Goal: Information Seeking & Learning: Understand process/instructions

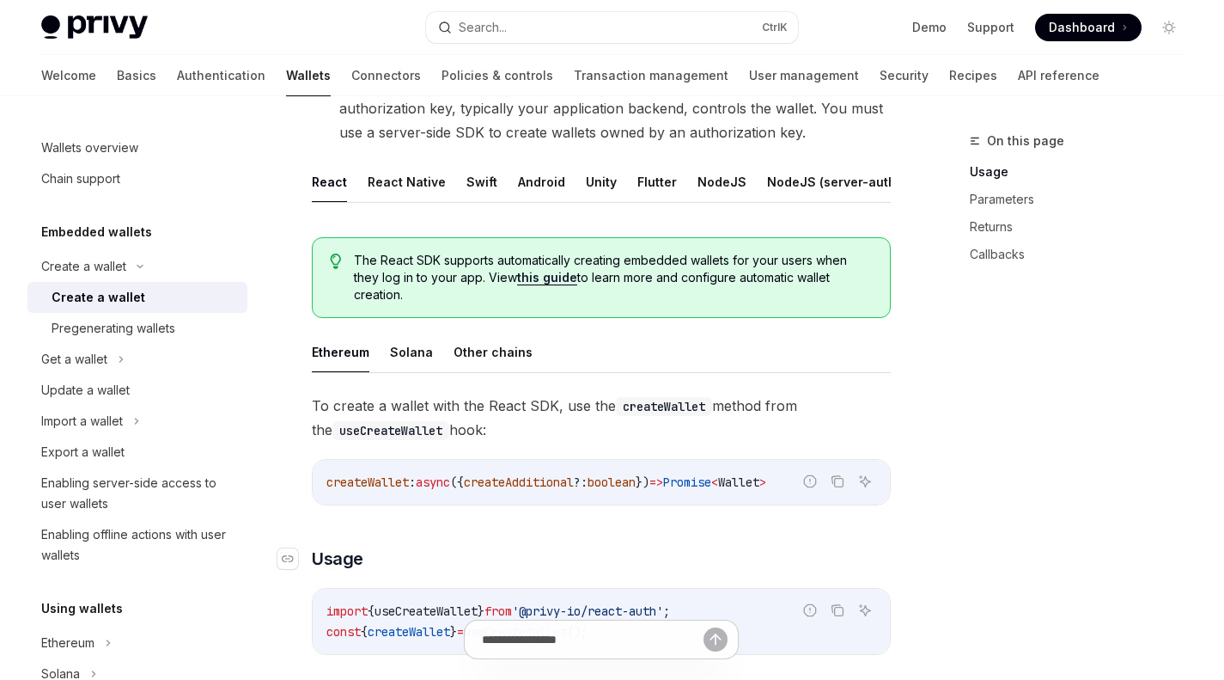
scroll to position [430, 0]
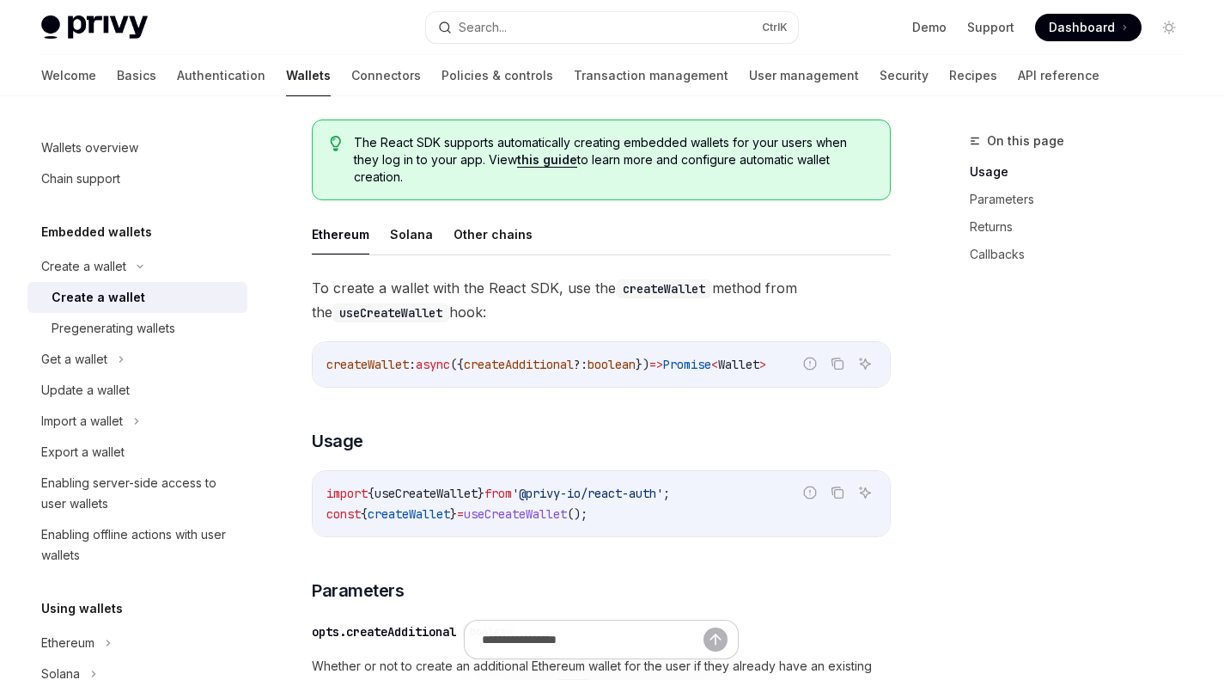
scroll to position [515, 0]
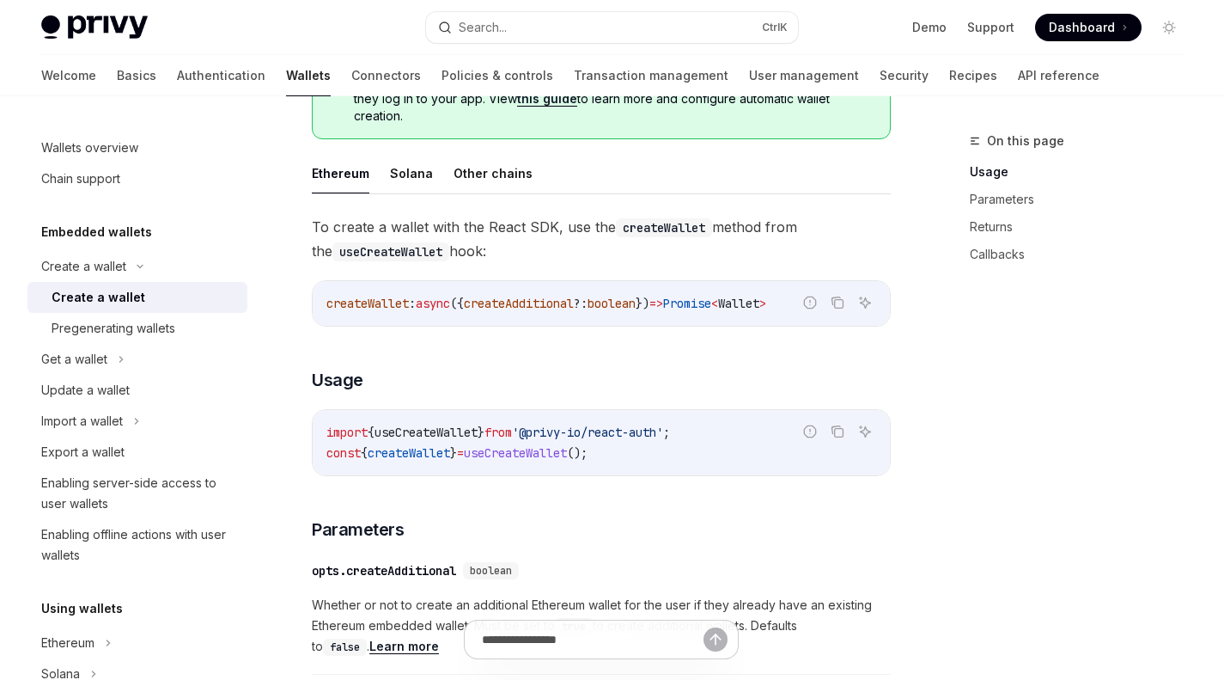
click at [530, 460] on span "useCreateWallet" at bounding box center [515, 452] width 103 height 15
click at [545, 460] on span "useCreateWallet" at bounding box center [515, 452] width 103 height 15
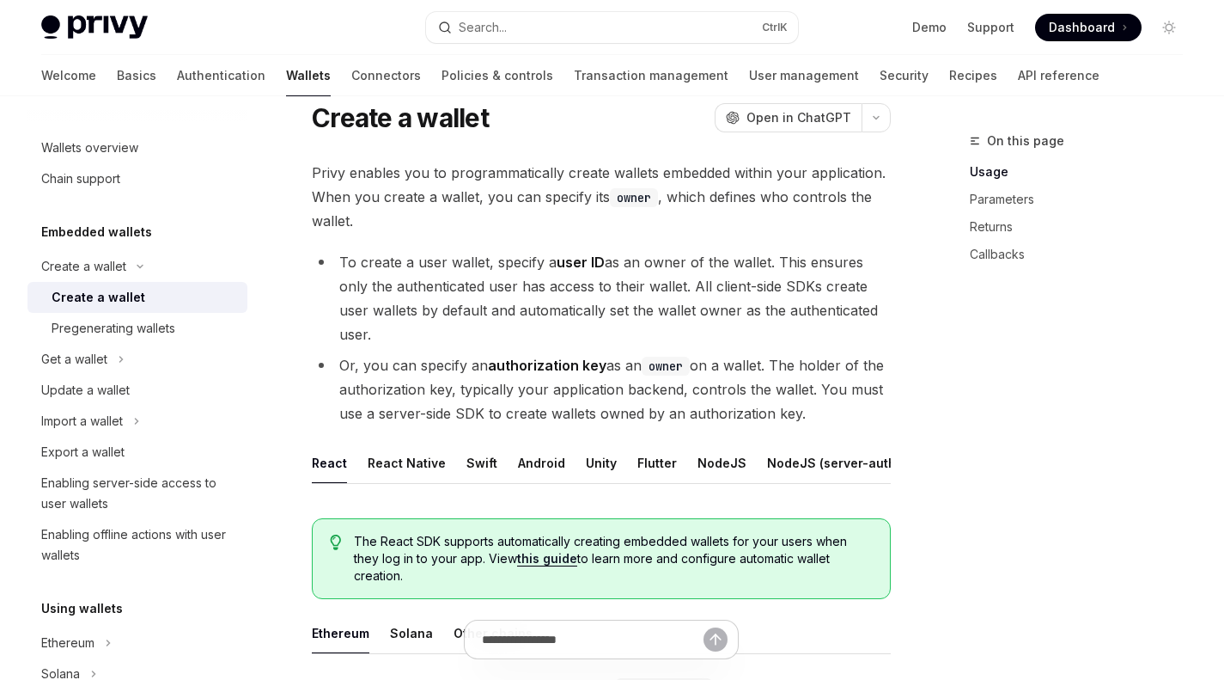
scroll to position [0, 0]
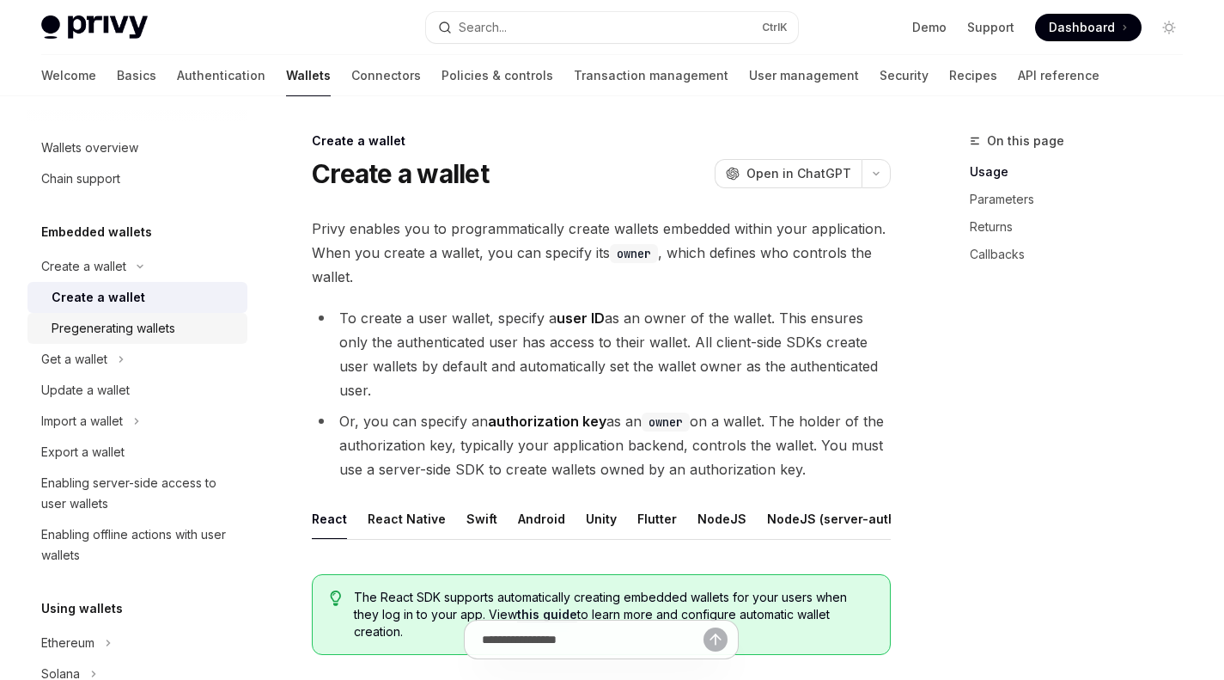
click at [140, 324] on div "Pregenerating wallets" at bounding box center [114, 328] width 124 height 21
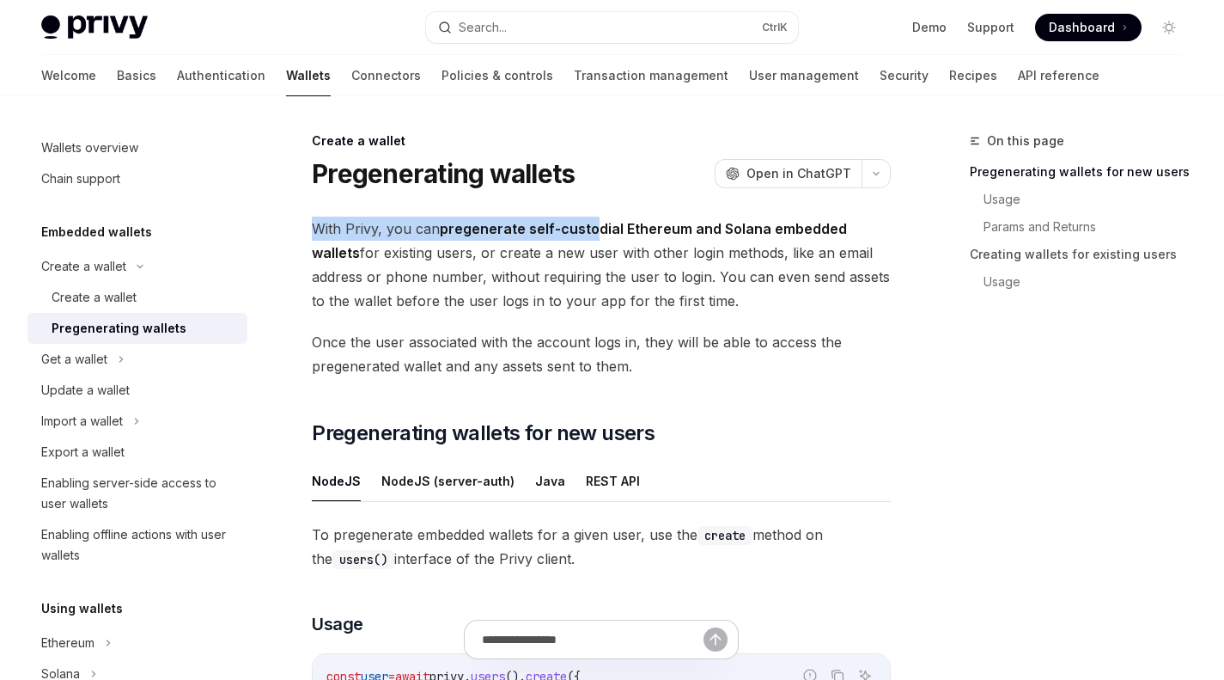
drag, startPoint x: 308, startPoint y: 226, endPoint x: 590, endPoint y: 237, distance: 282.9
click at [672, 248] on span "With Privy, you can pregenerate self-custodial Ethereum and Solana embedded wal…" at bounding box center [601, 265] width 579 height 96
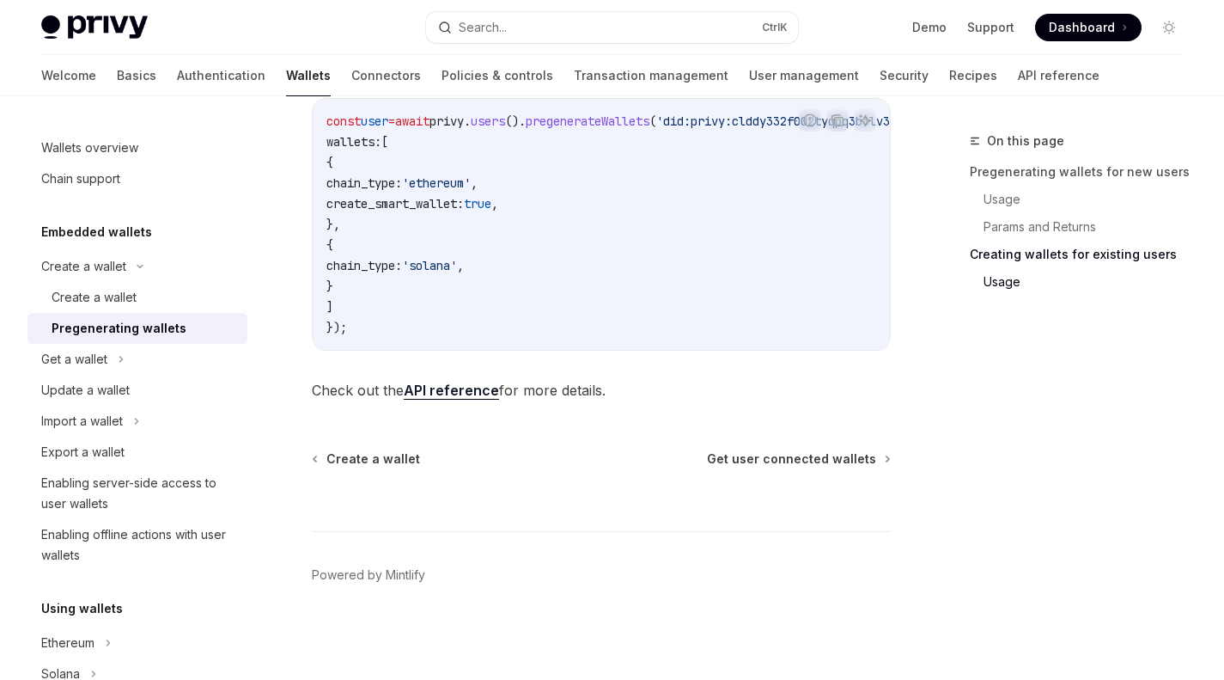
scroll to position [1132, 0]
click at [123, 291] on div "Create a wallet" at bounding box center [94, 297] width 85 height 21
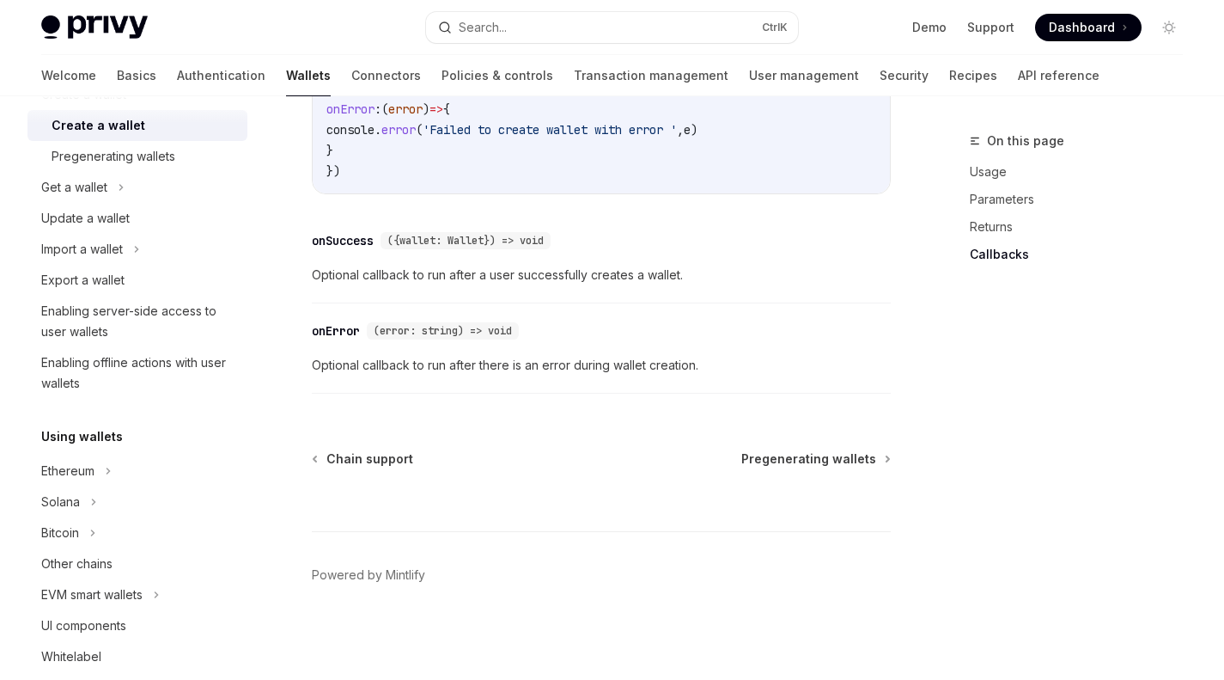
scroll to position [344, 0]
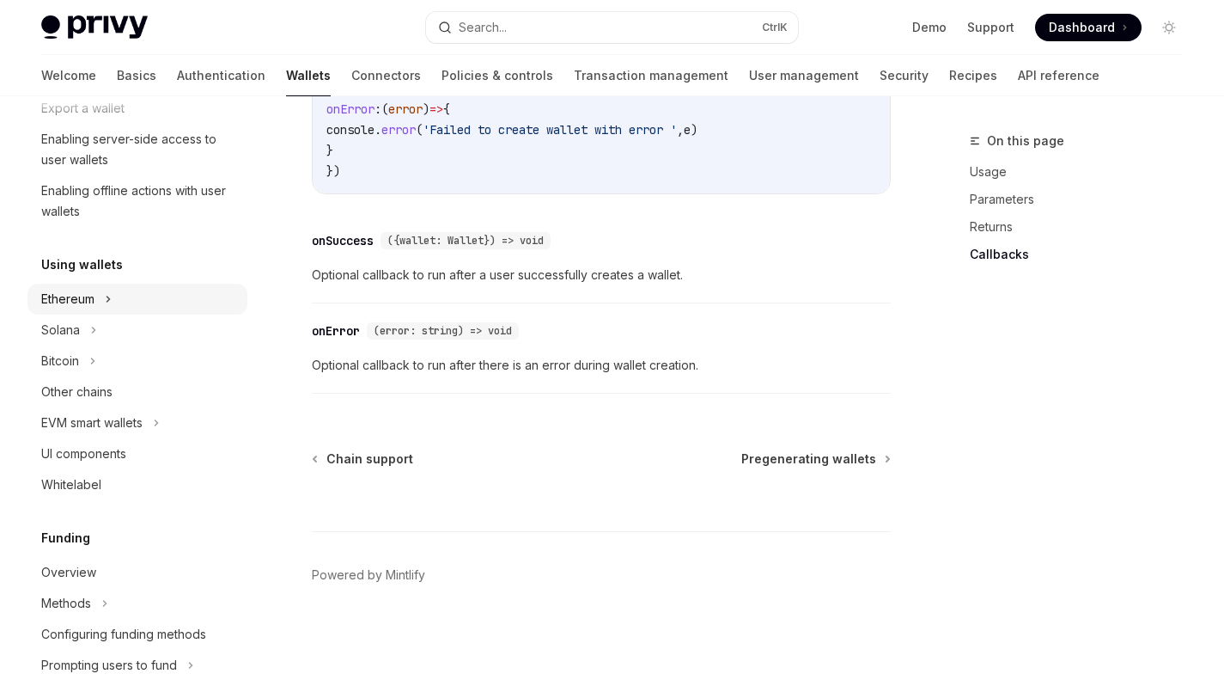
click at [108, 296] on icon at bounding box center [108, 298] width 3 height 5
type textarea "*"
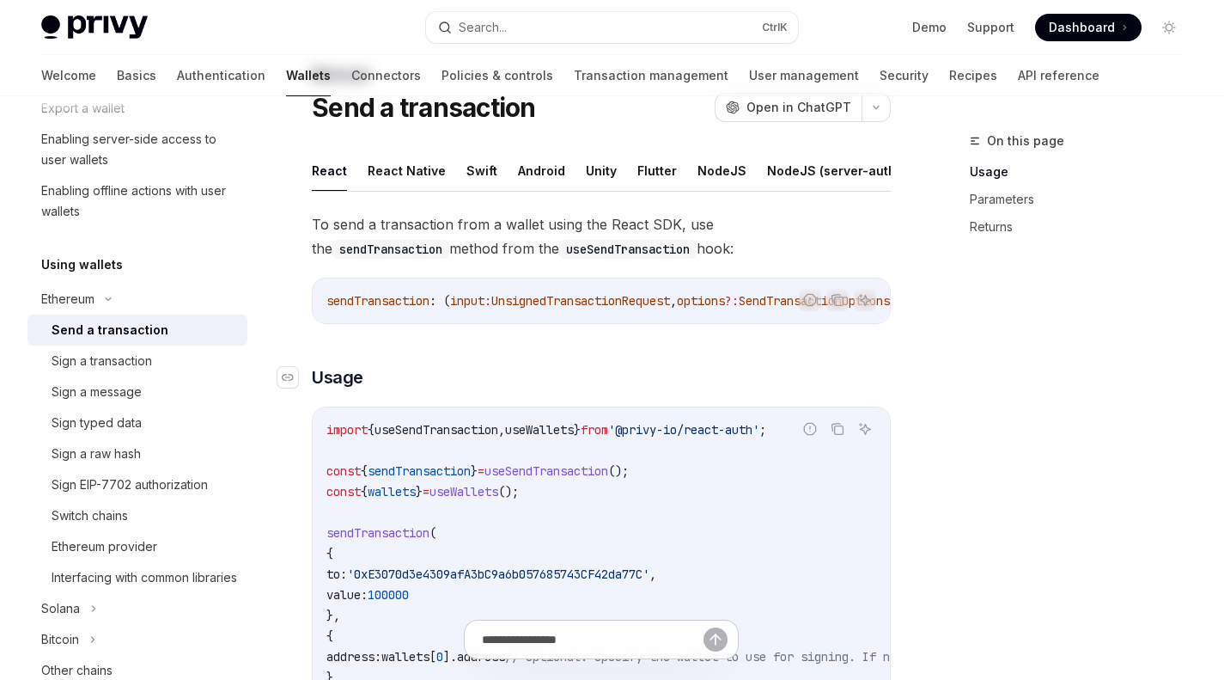
scroll to position [86, 0]
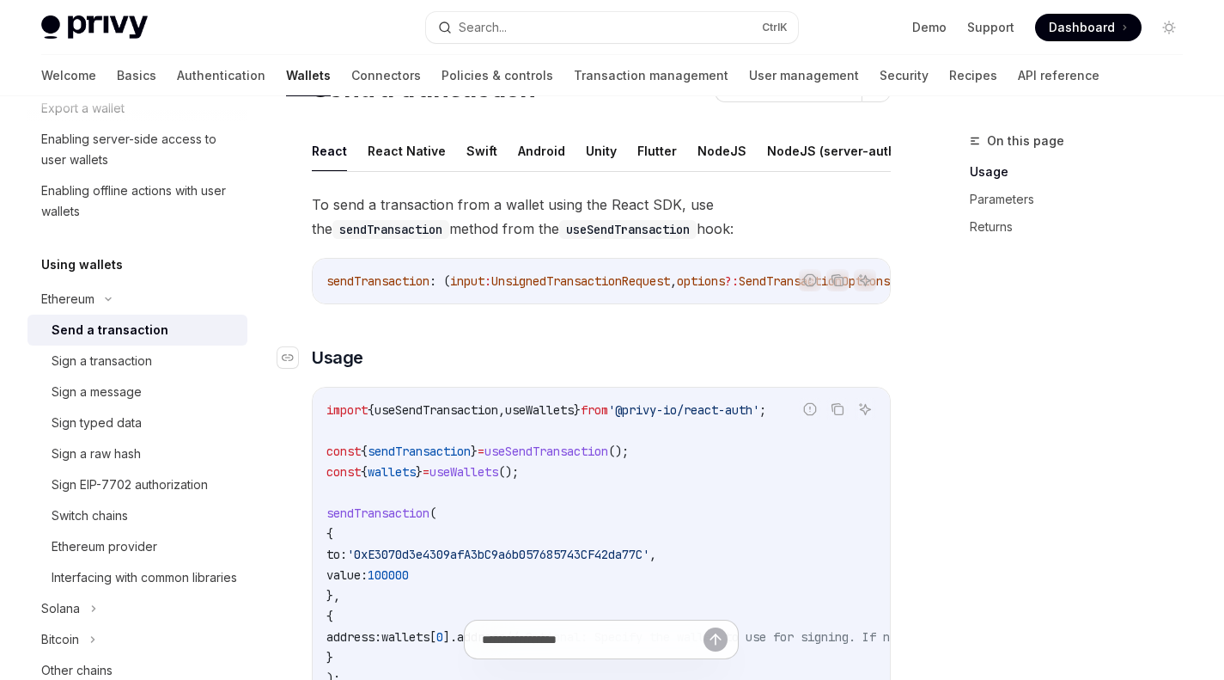
click at [740, 369] on h3 "​ Usage" at bounding box center [601, 357] width 579 height 24
drag, startPoint x: 755, startPoint y: 434, endPoint x: 825, endPoint y: 470, distance: 78.4
click at [824, 469] on code "import { useSendTransaction , useWallets } from '@privy-io/react-auth' ; const …" at bounding box center [776, 543] width 900 height 289
click at [829, 476] on code "import { useSendTransaction , useWallets } from '@privy-io/react-auth' ; const …" at bounding box center [776, 543] width 900 height 289
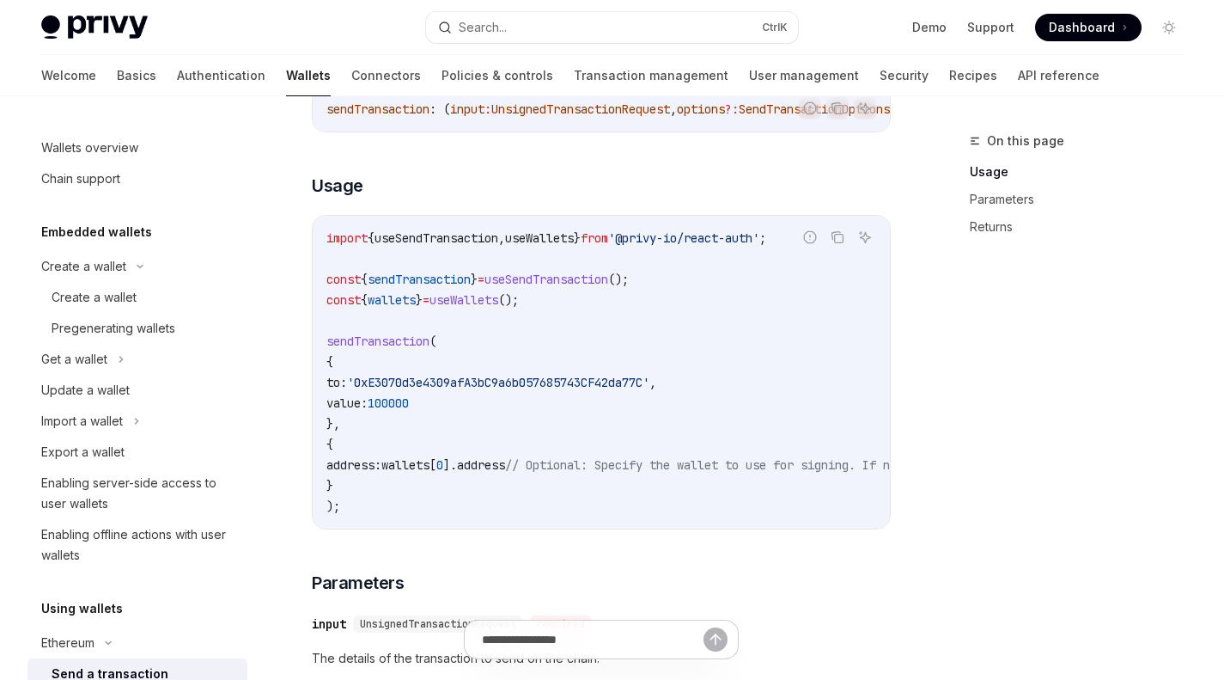
scroll to position [0, 0]
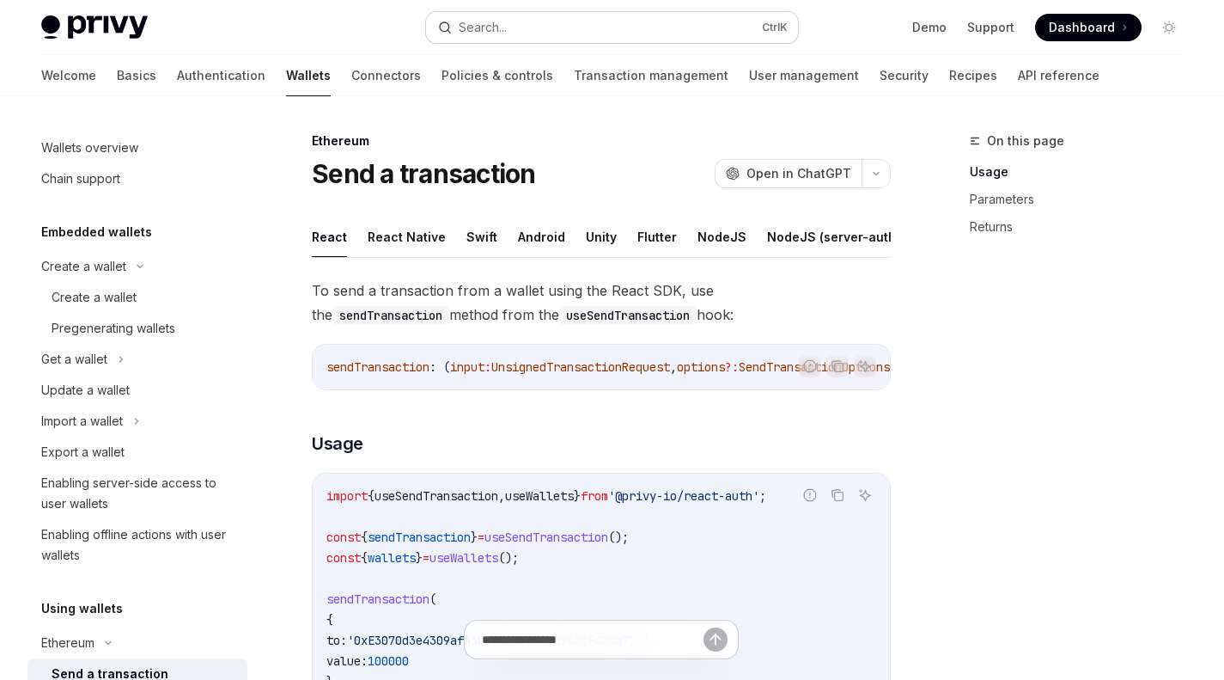
click at [576, 19] on button "Search... Ctrl K" at bounding box center [611, 27] width 371 height 31
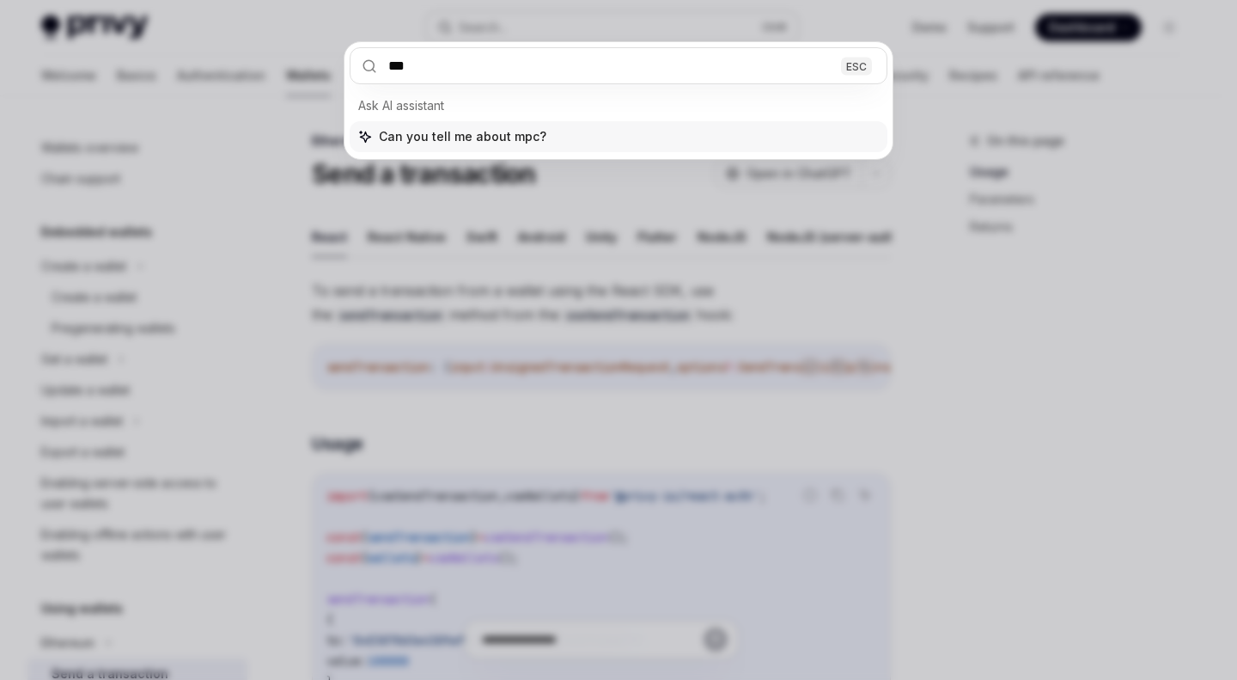
type input "***"
type textarea "*"
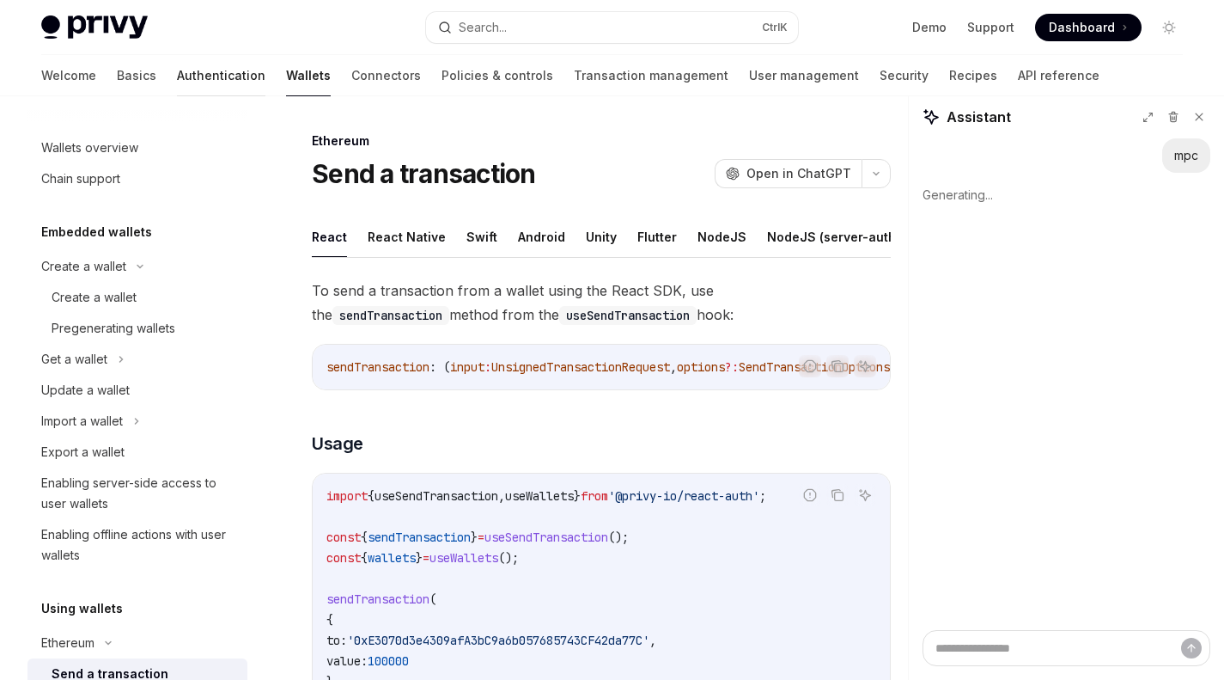
click at [177, 81] on link "Authentication" at bounding box center [221, 75] width 88 height 41
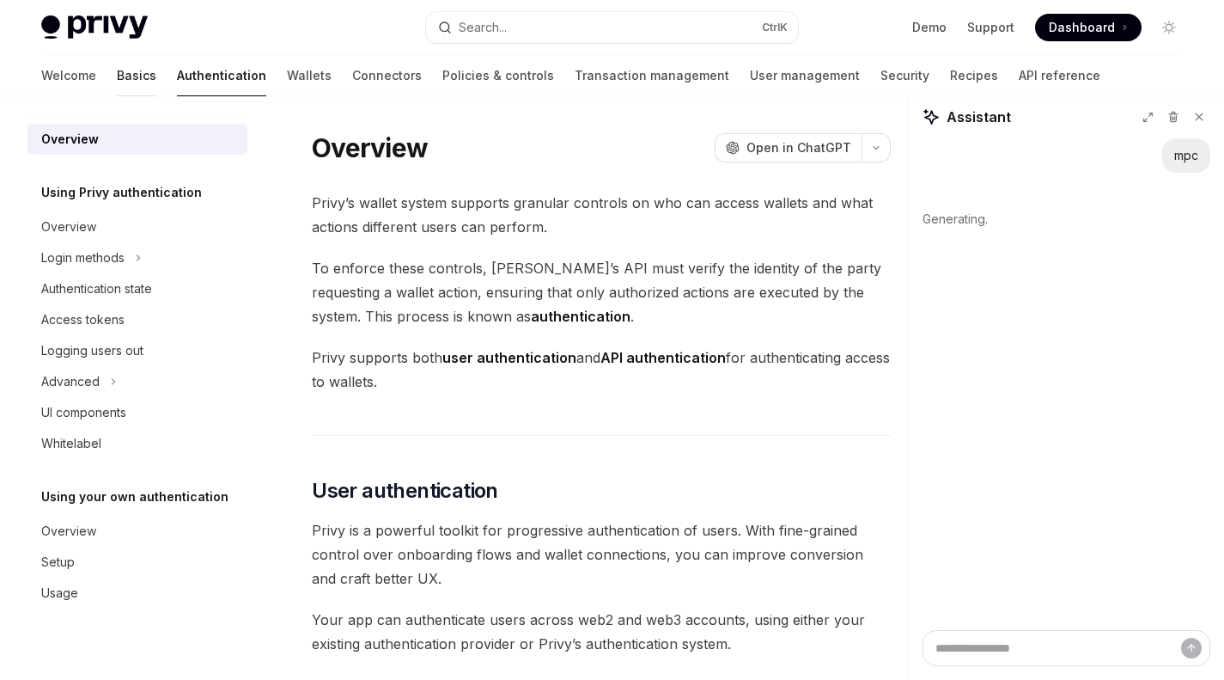
click at [117, 87] on link "Basics" at bounding box center [137, 75] width 40 height 41
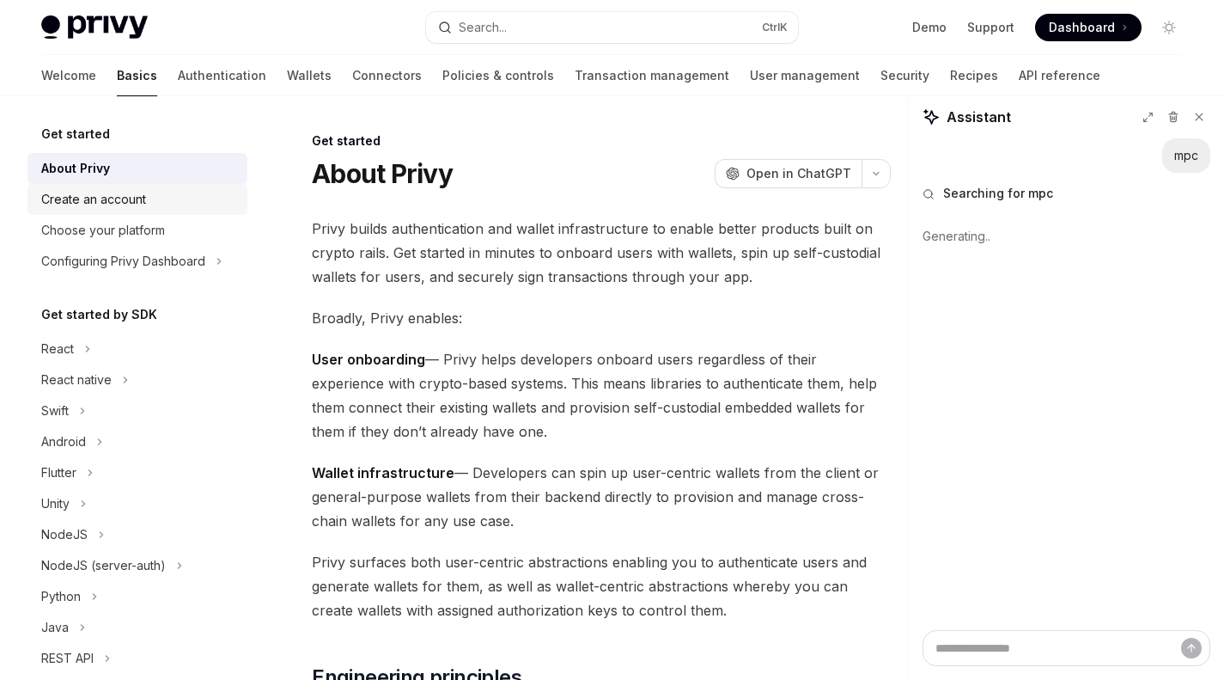
click at [137, 194] on div "Create an account" at bounding box center [93, 199] width 105 height 21
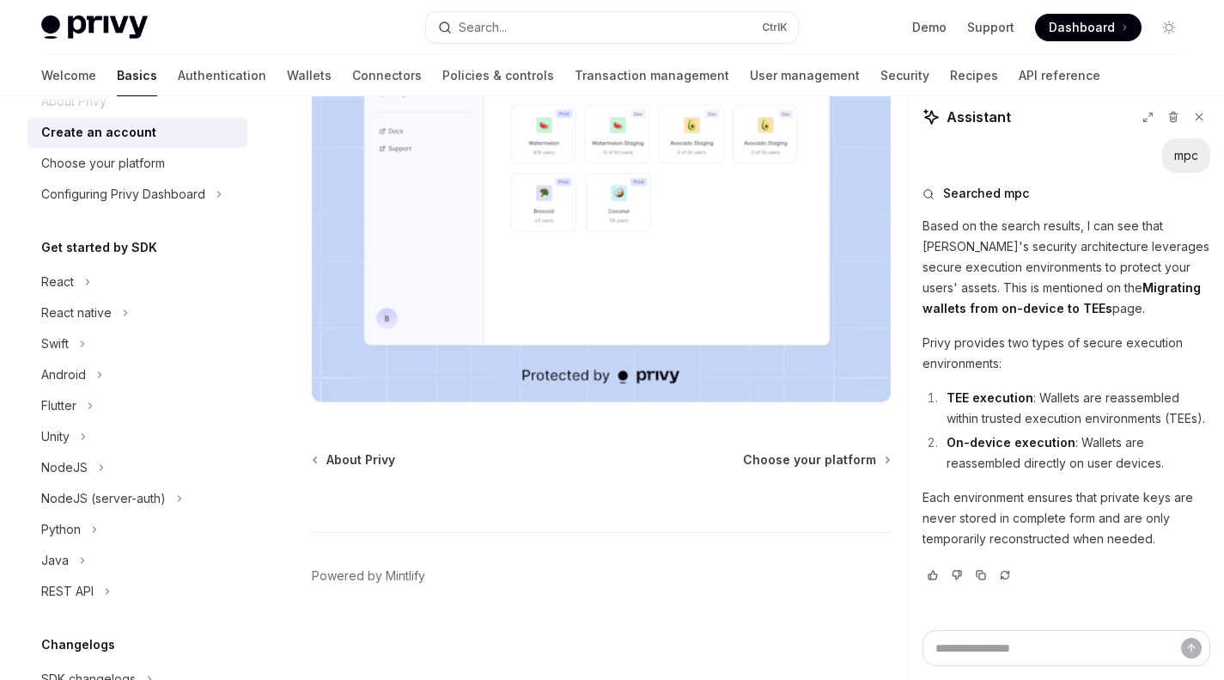
scroll to position [86, 0]
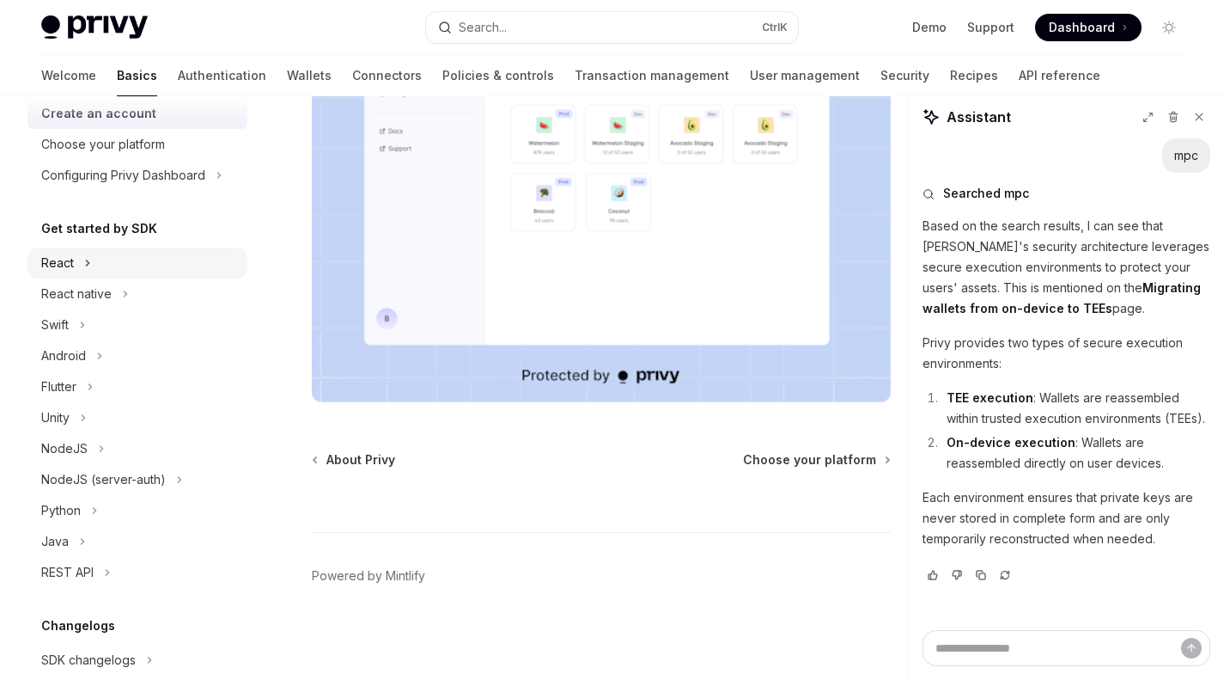
click at [91, 261] on button "React" at bounding box center [137, 262] width 220 height 31
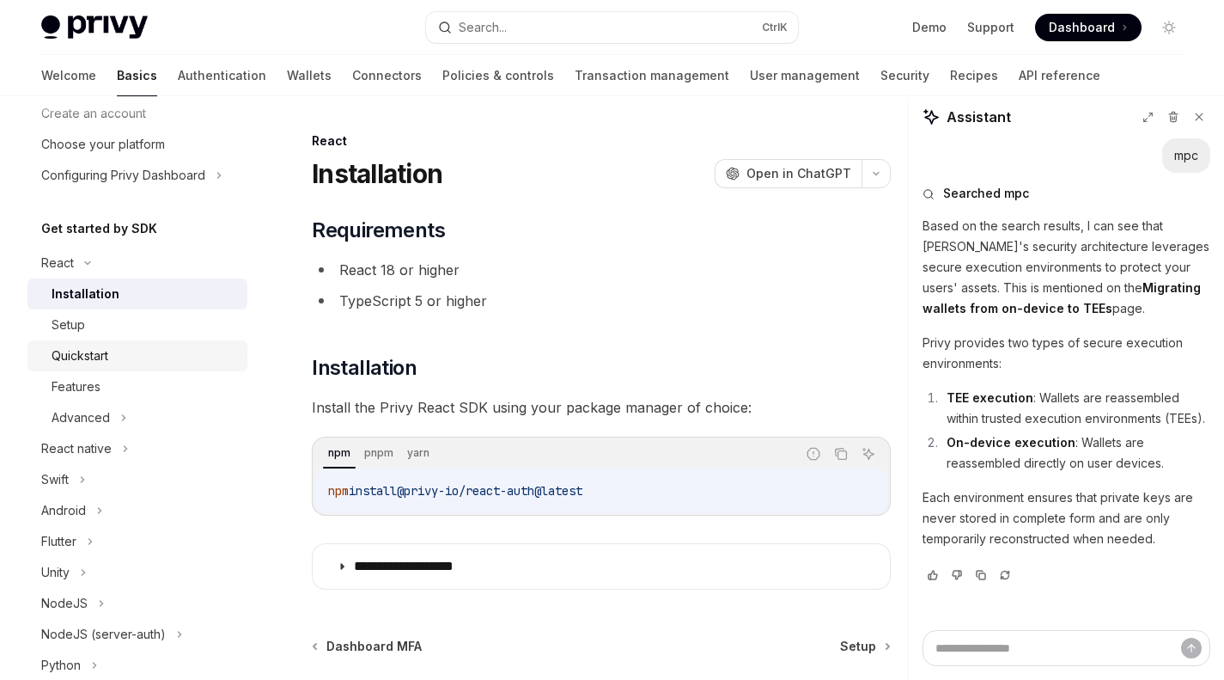
click at [136, 351] on div "Quickstart" at bounding box center [145, 355] width 186 height 21
type textarea "*"
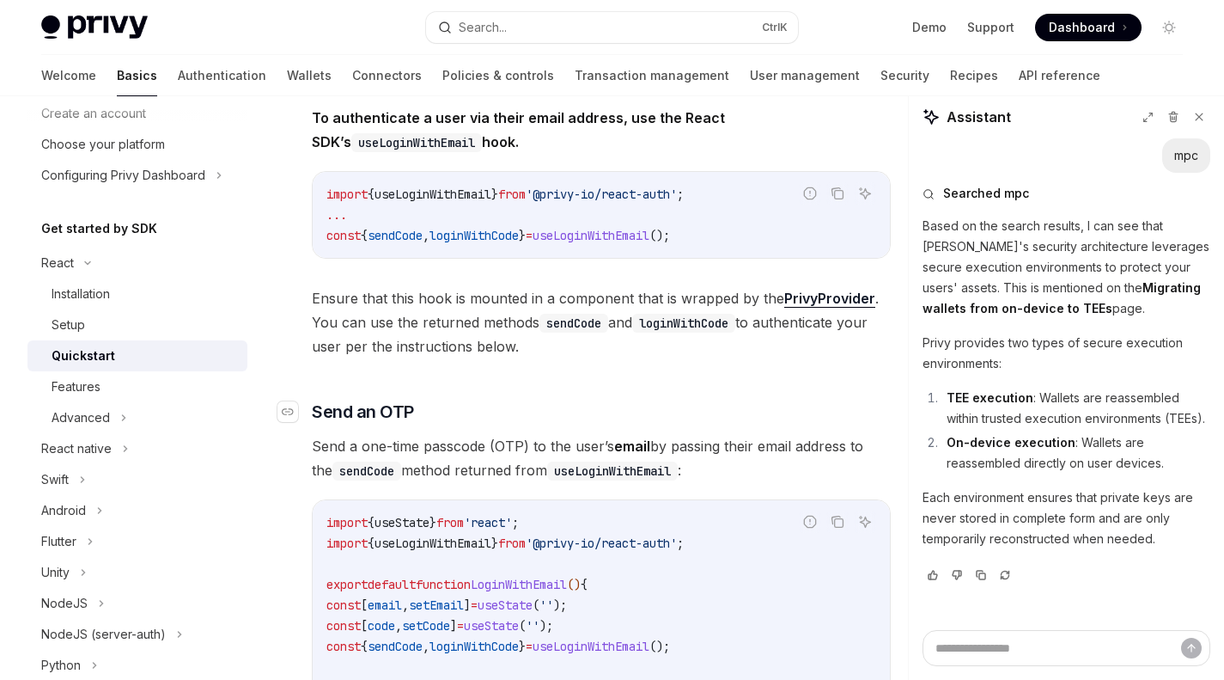
scroll to position [430, 0]
click at [572, 412] on h3 "​ Send an OTP" at bounding box center [601, 411] width 579 height 24
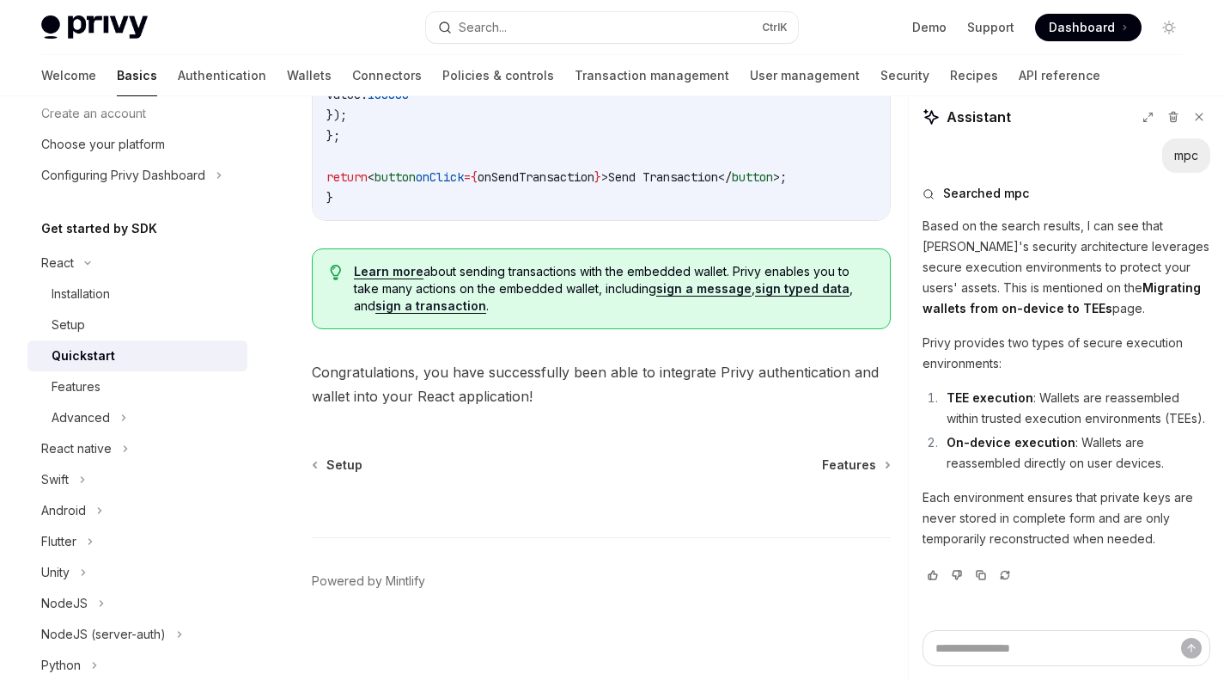
scroll to position [1840, 0]
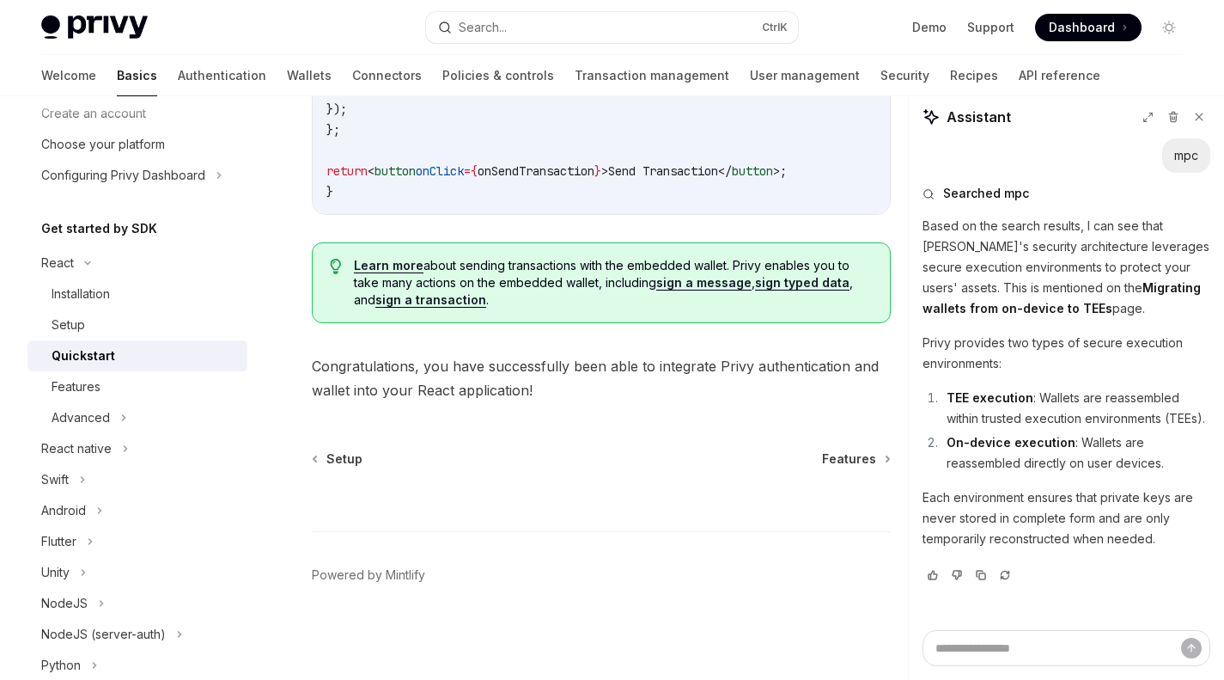
drag, startPoint x: 671, startPoint y: 479, endPoint x: 662, endPoint y: 476, distance: 10.1
click at [671, 479] on div at bounding box center [601, 499] width 579 height 64
click at [665, 482] on div at bounding box center [601, 499] width 579 height 64
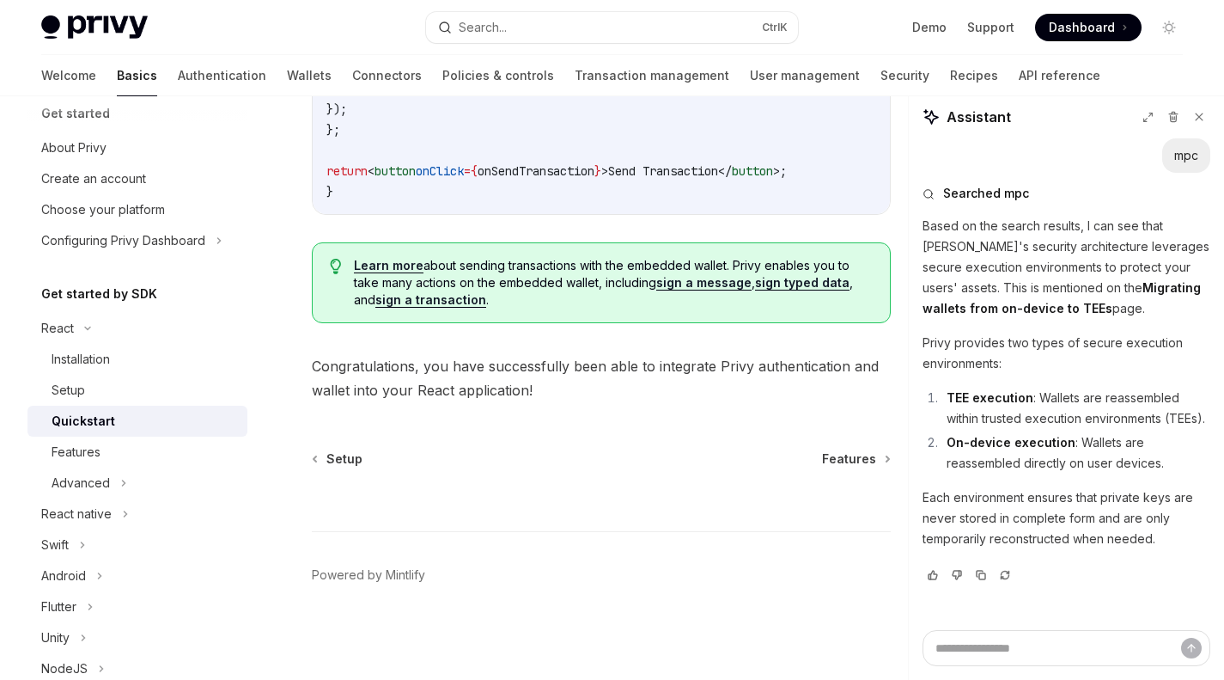
scroll to position [0, 0]
